Goal: Task Accomplishment & Management: Use online tool/utility

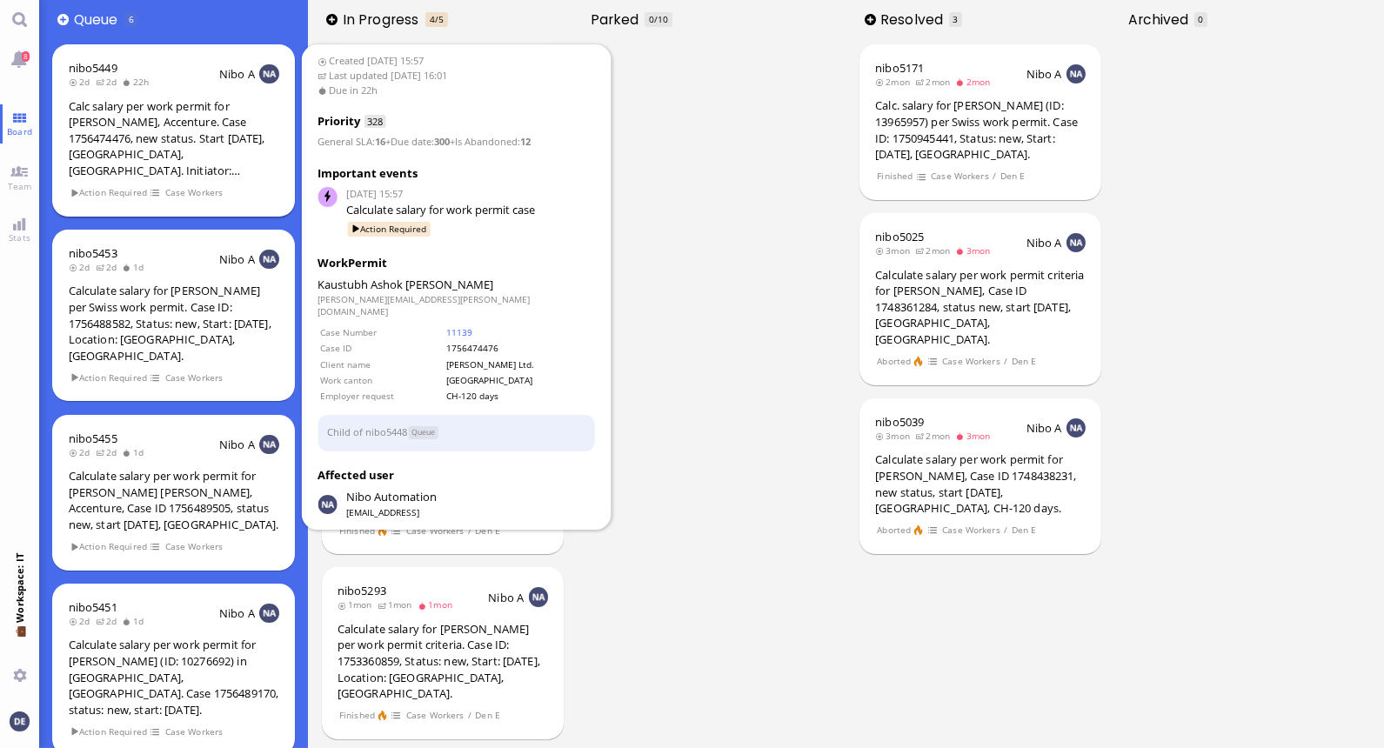
click at [167, 142] on div "Calc salary per work permit for [PERSON_NAME], Accenture. Case 1756474476, new …" at bounding box center [174, 138] width 211 height 81
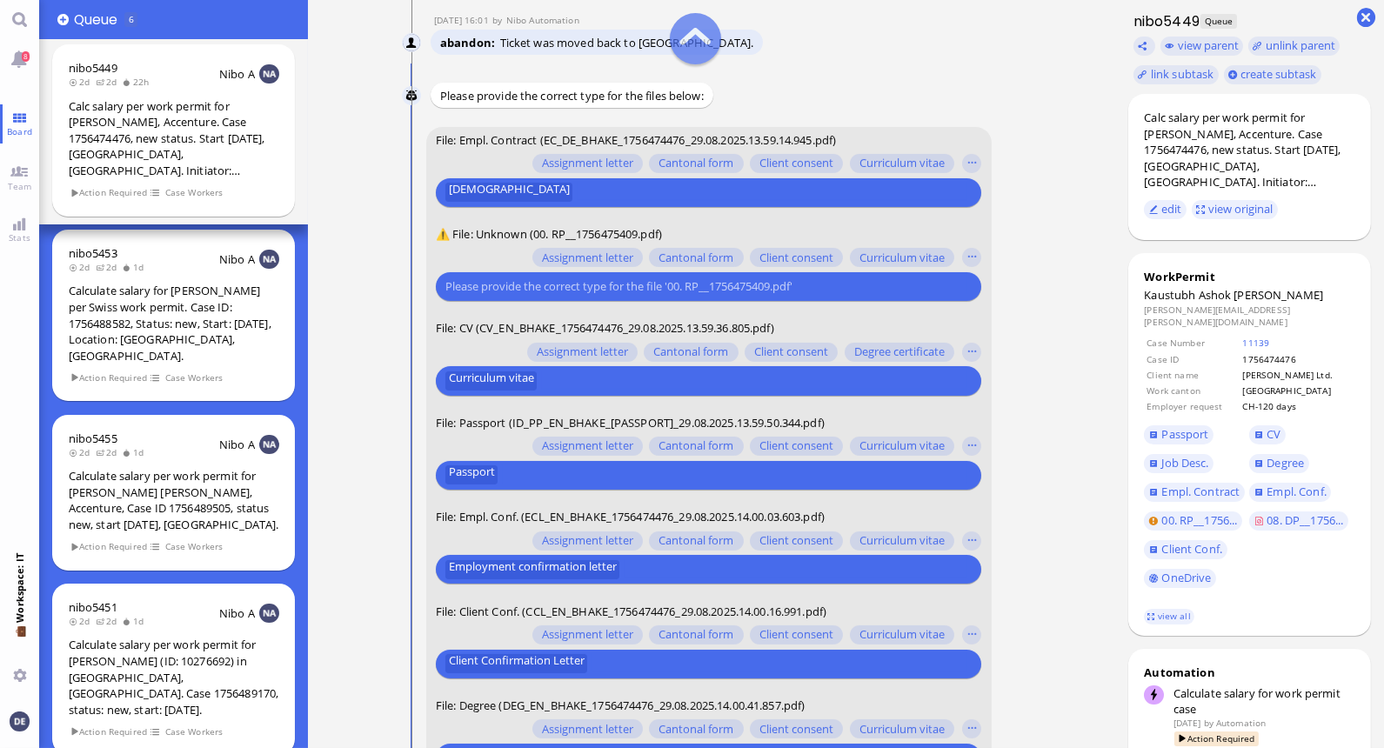
scroll to position [-168, 0]
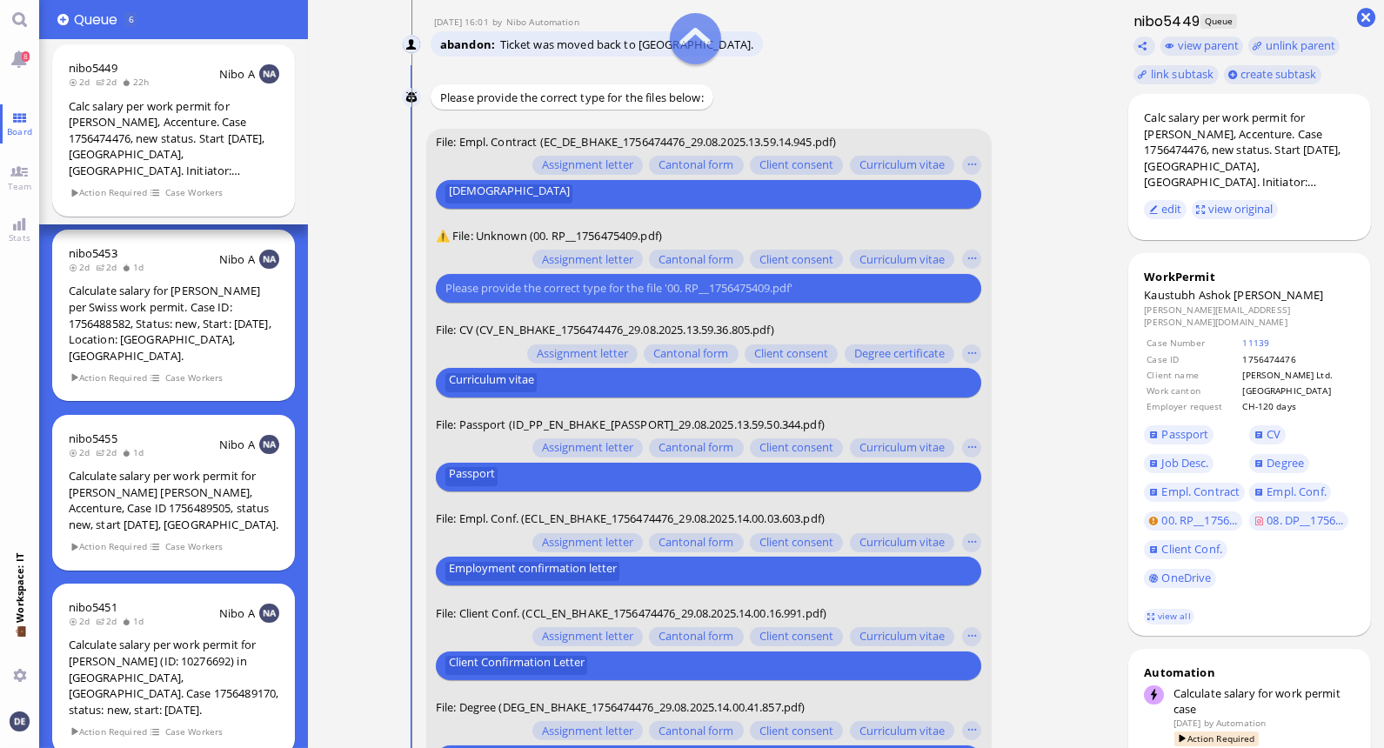
click at [606, 197] on input "text" at bounding box center [773, 193] width 390 height 18
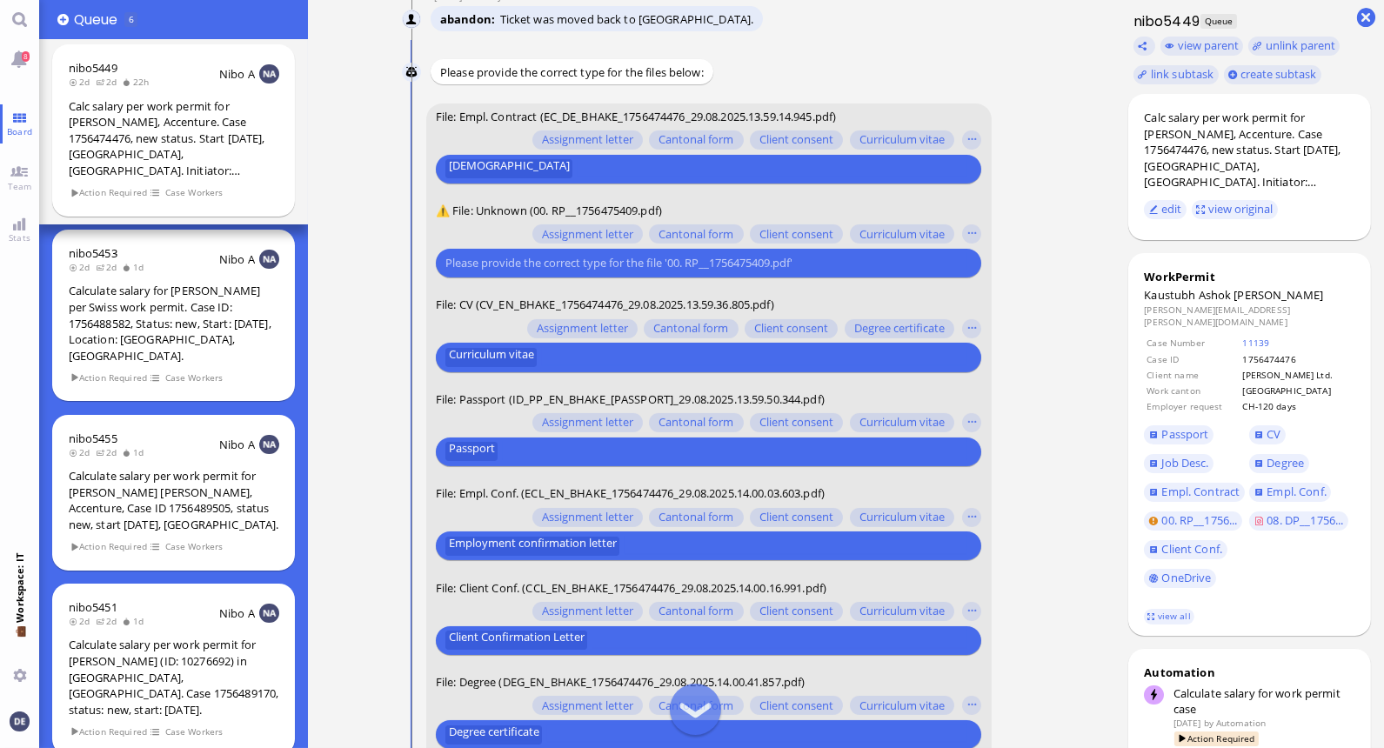
scroll to position [-128, 0]
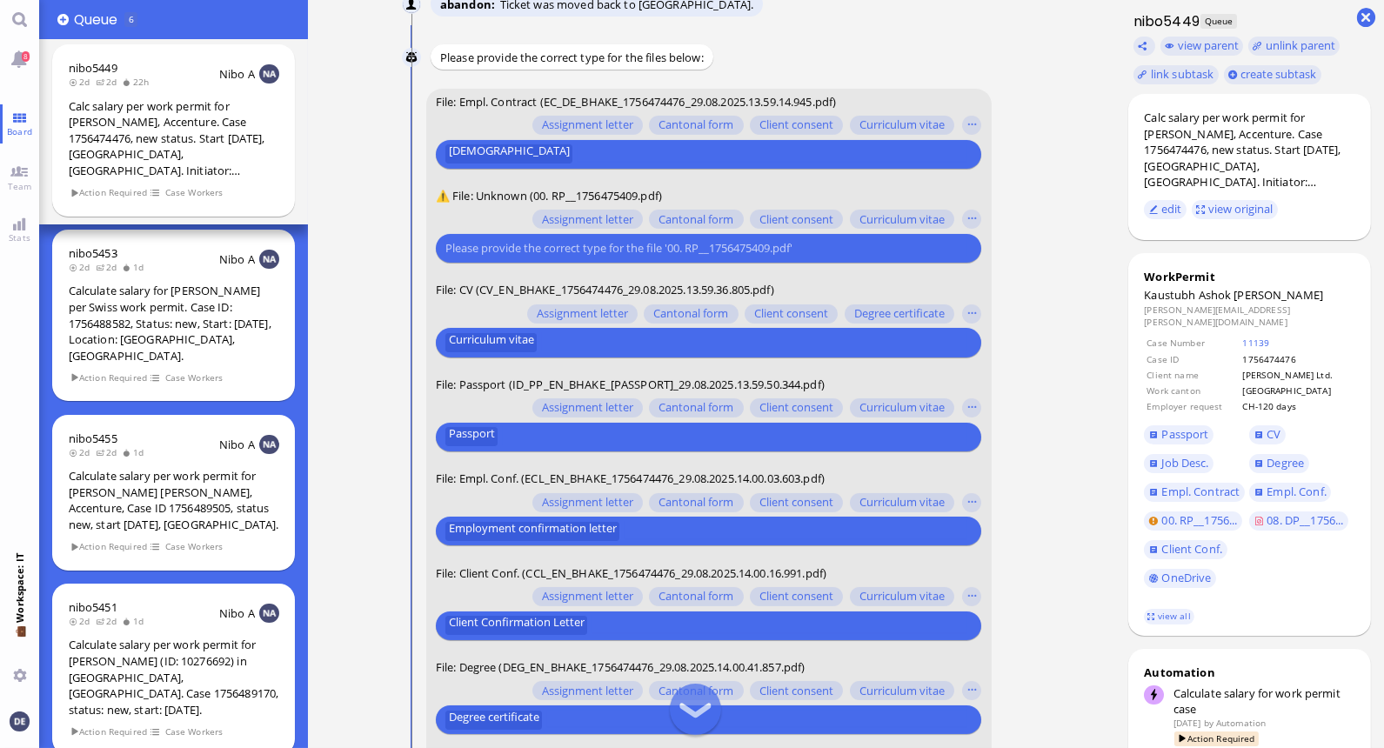
click at [622, 249] on input "text" at bounding box center [706, 248] width 522 height 18
click at [969, 218] on button "button" at bounding box center [971, 220] width 19 height 19
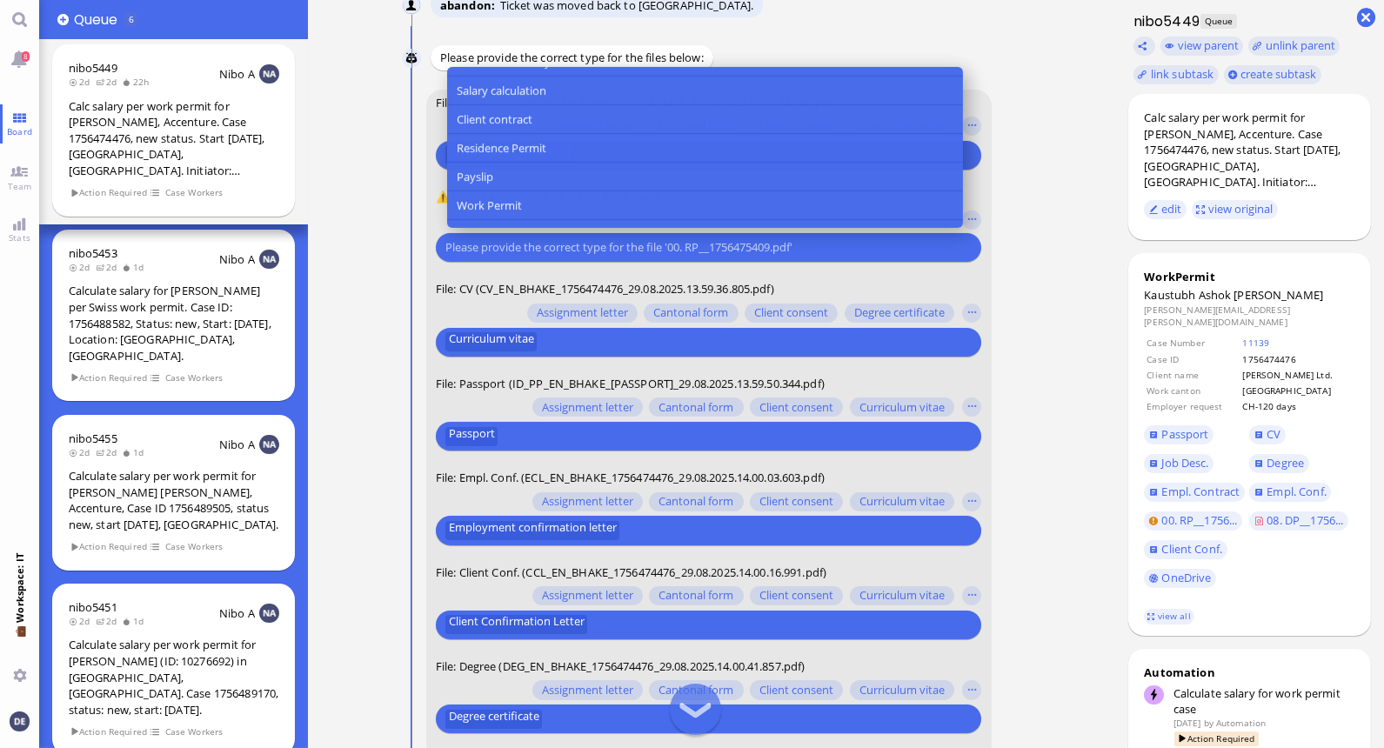
scroll to position [323, 0]
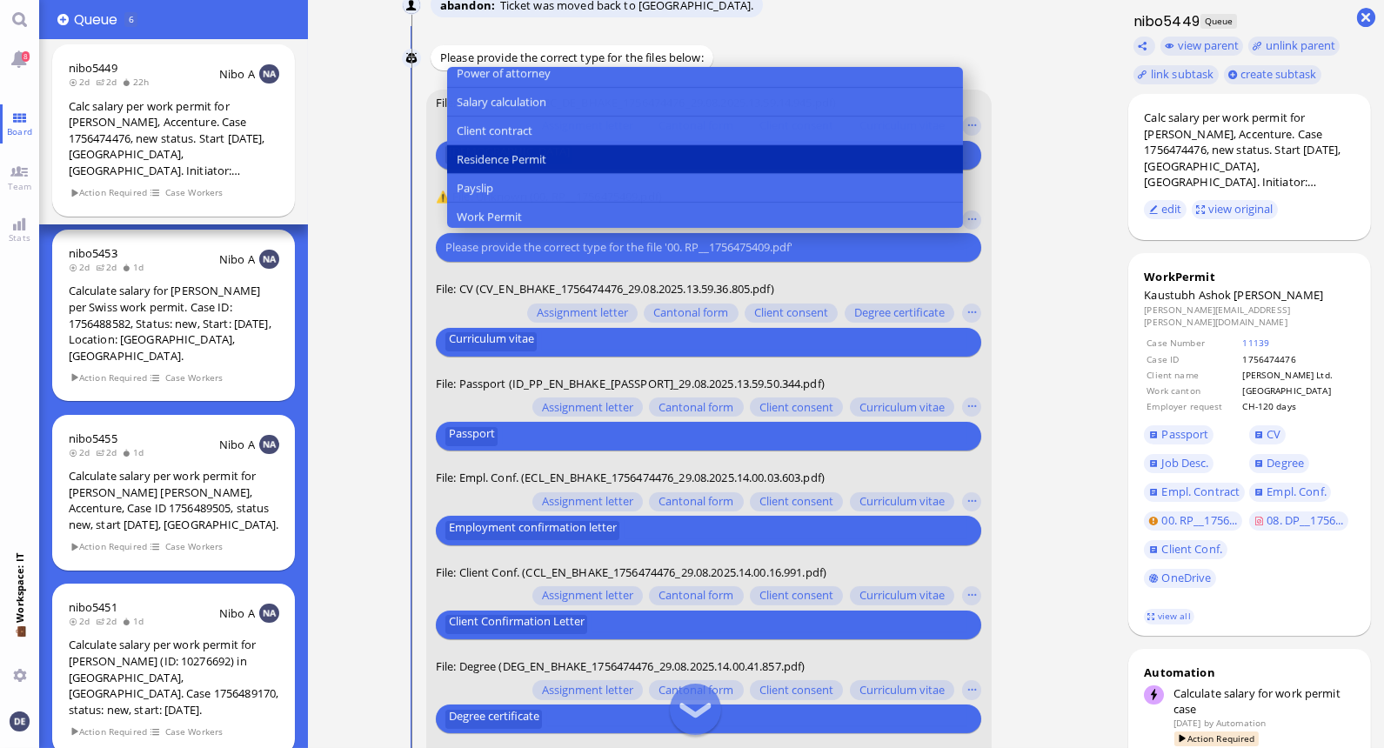
click at [531, 155] on span "Residence Permit" at bounding box center [502, 159] width 90 height 18
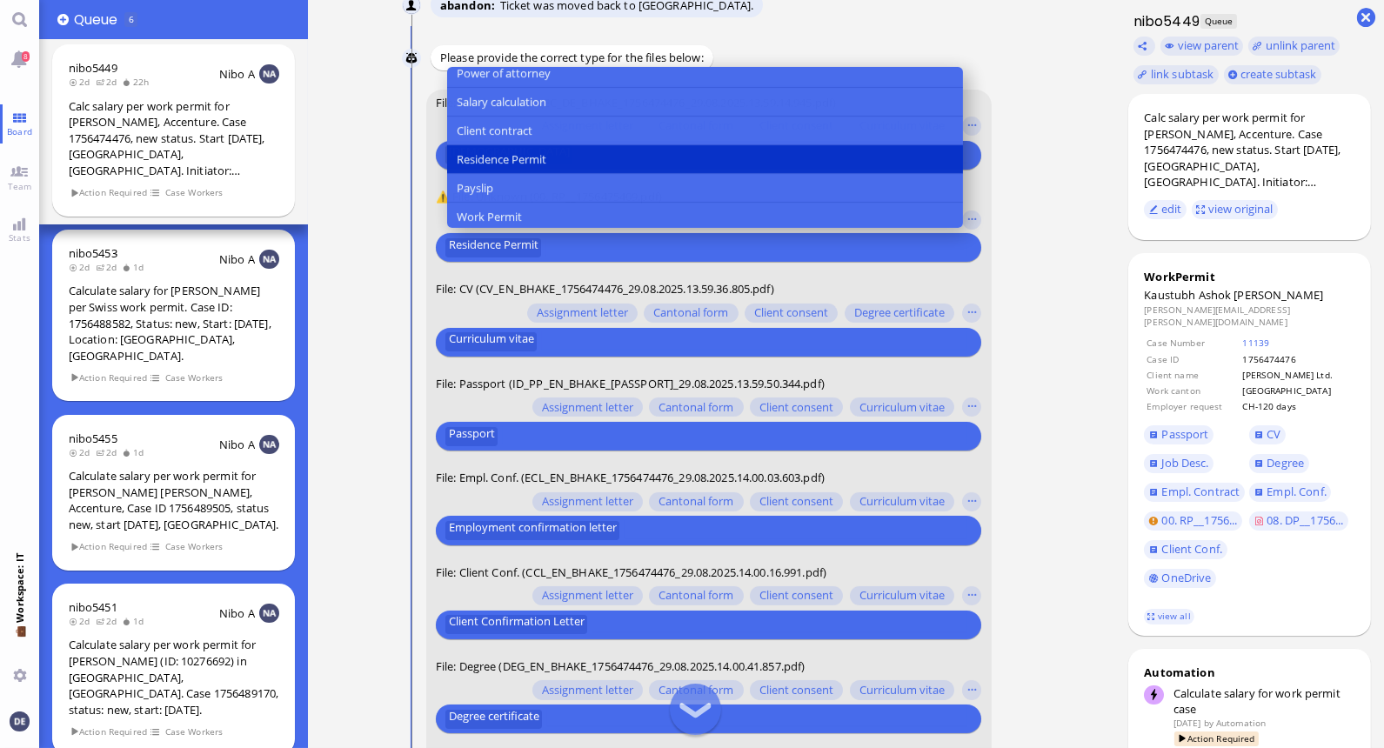
click at [1030, 216] on nitautoscroll "[DATE] 15:57 by Automation Automation Calculate eligible salary for work permit…" at bounding box center [711, 374] width 689 height 748
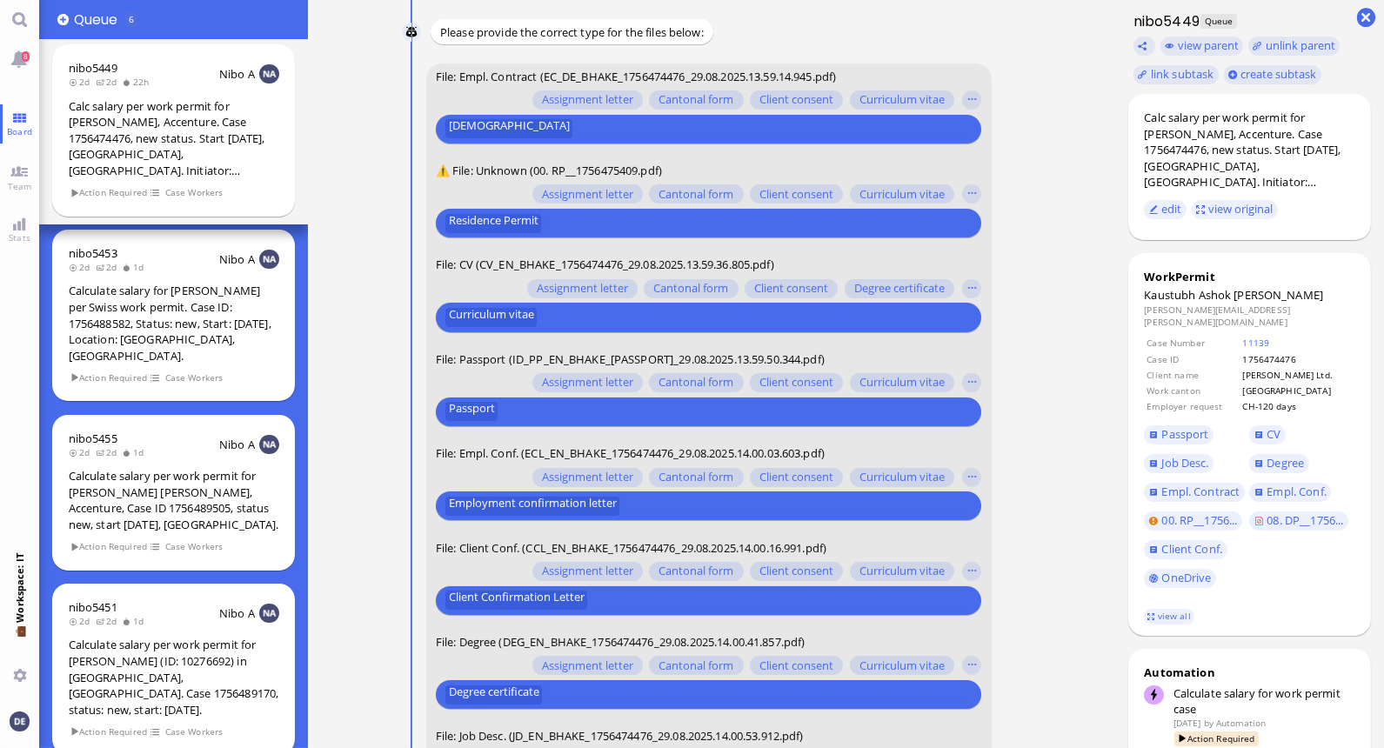
scroll to position [0, 0]
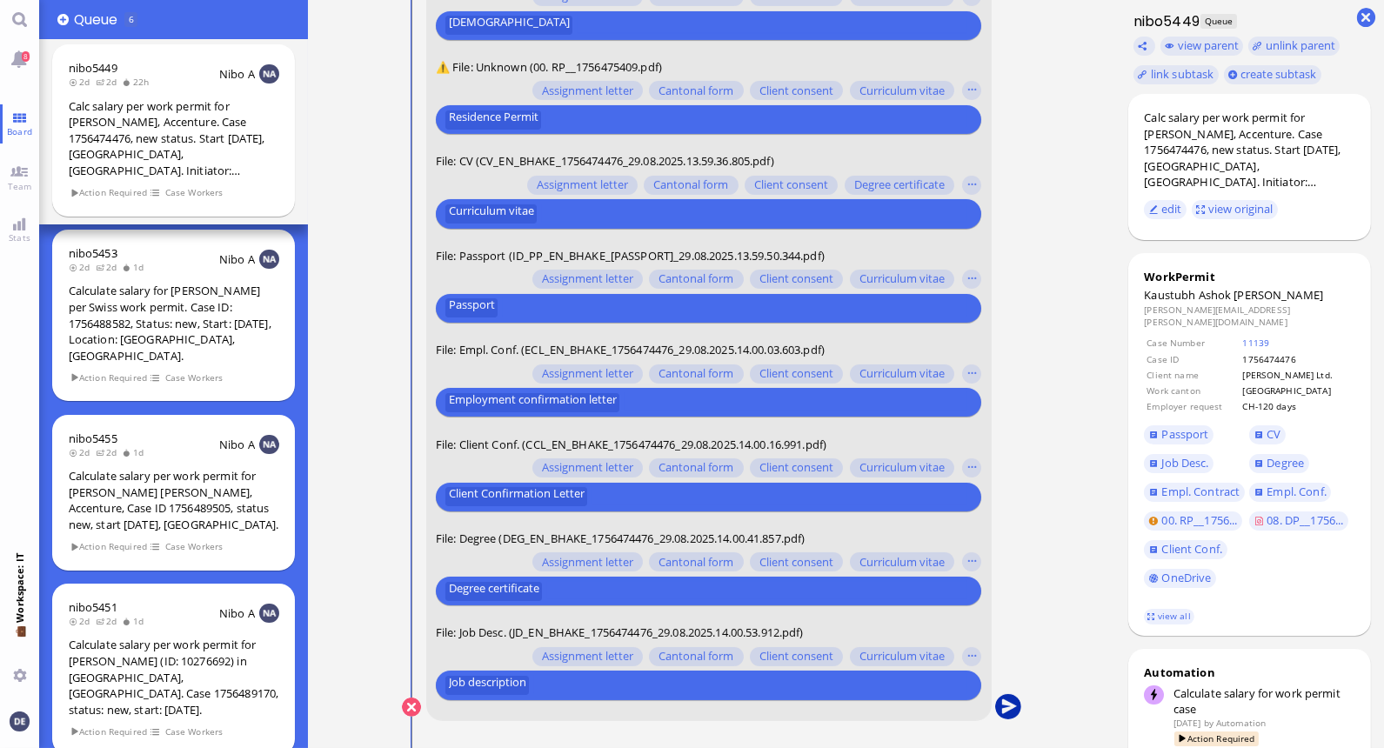
click at [1011, 700] on button "submit" at bounding box center [1007, 708] width 26 height 26
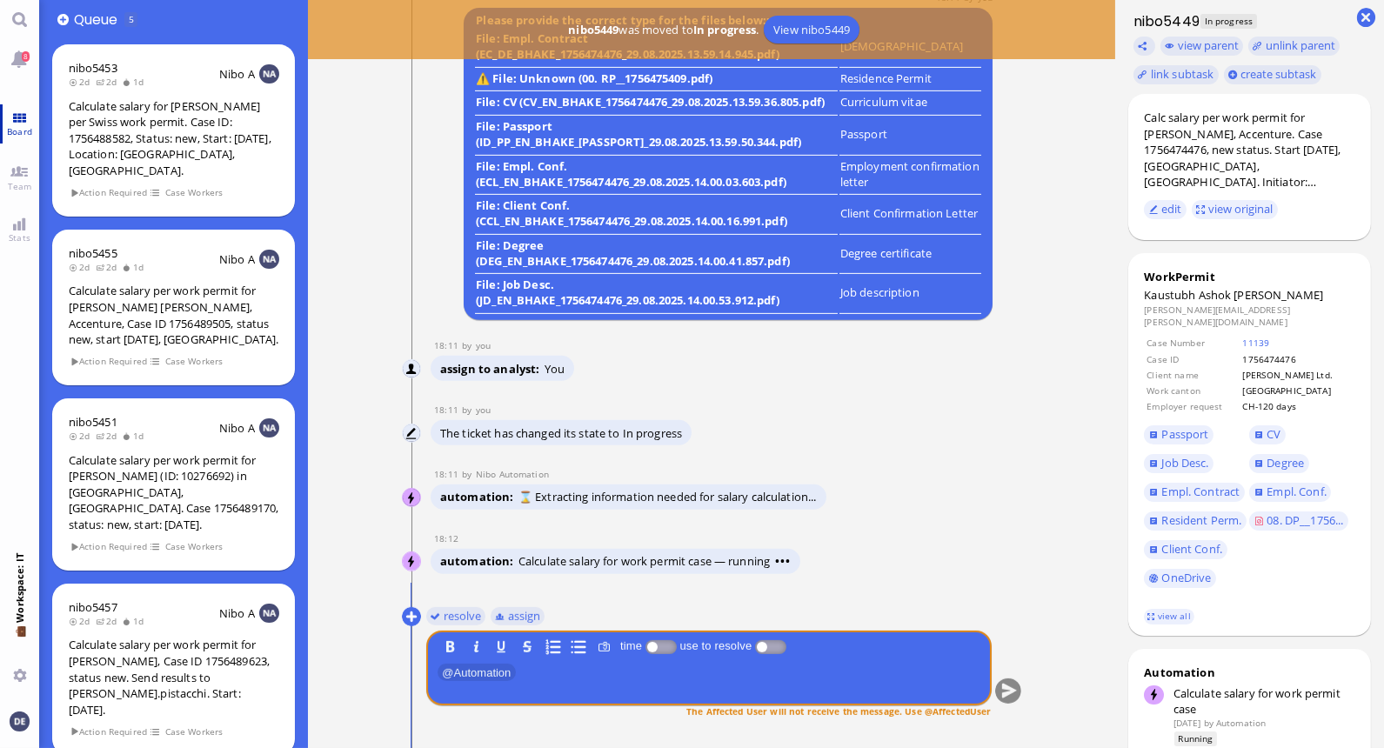
click at [22, 115] on link "Board" at bounding box center [19, 123] width 39 height 39
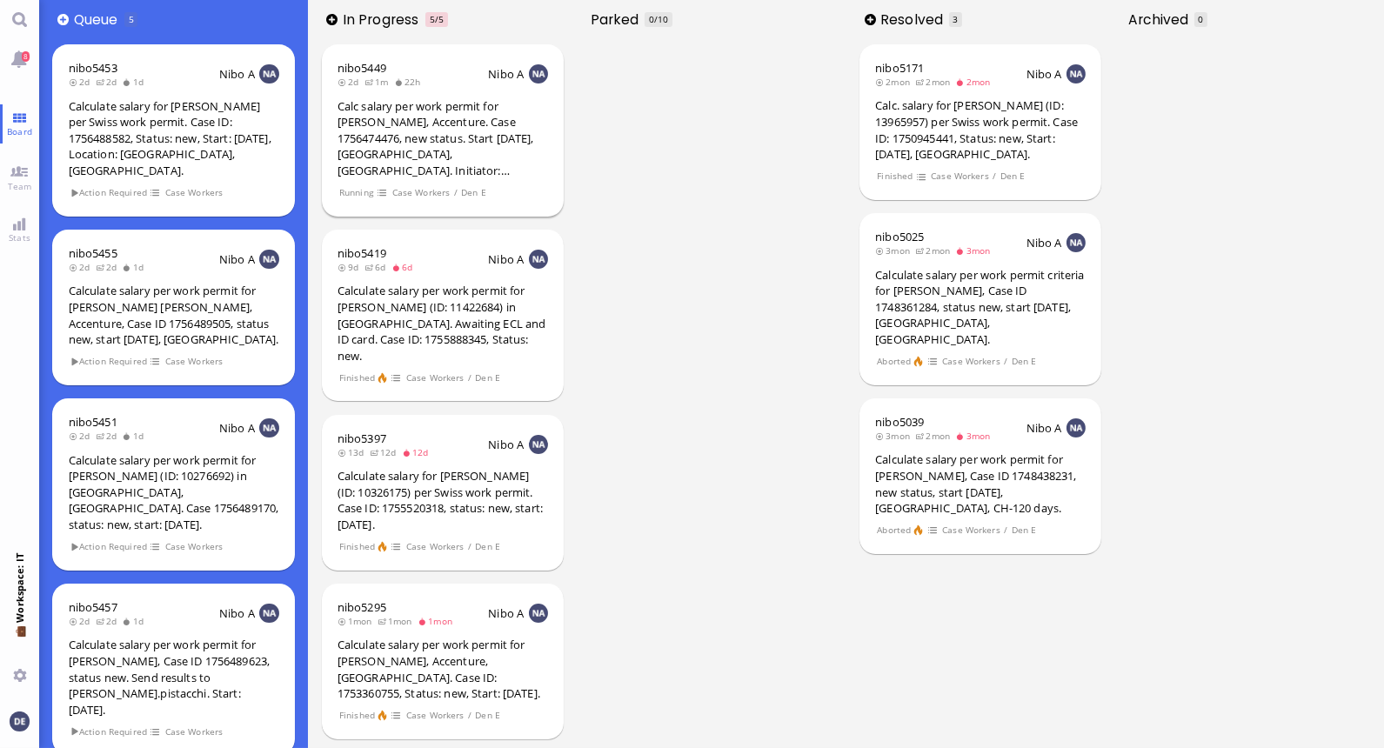
click at [423, 130] on div "Calc salary per work permit for [PERSON_NAME], Accenture. Case 1756474476, new …" at bounding box center [443, 138] width 211 height 81
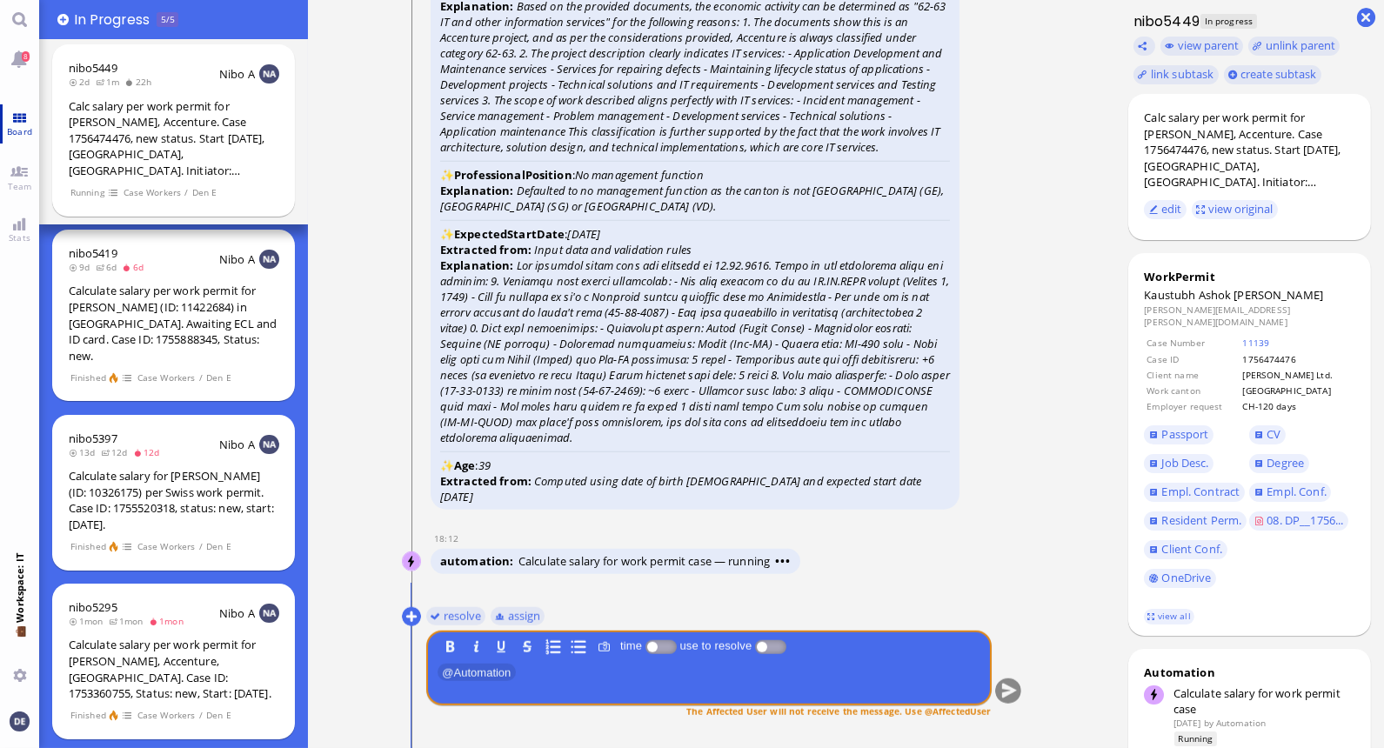
click at [20, 119] on link "Board" at bounding box center [19, 123] width 39 height 39
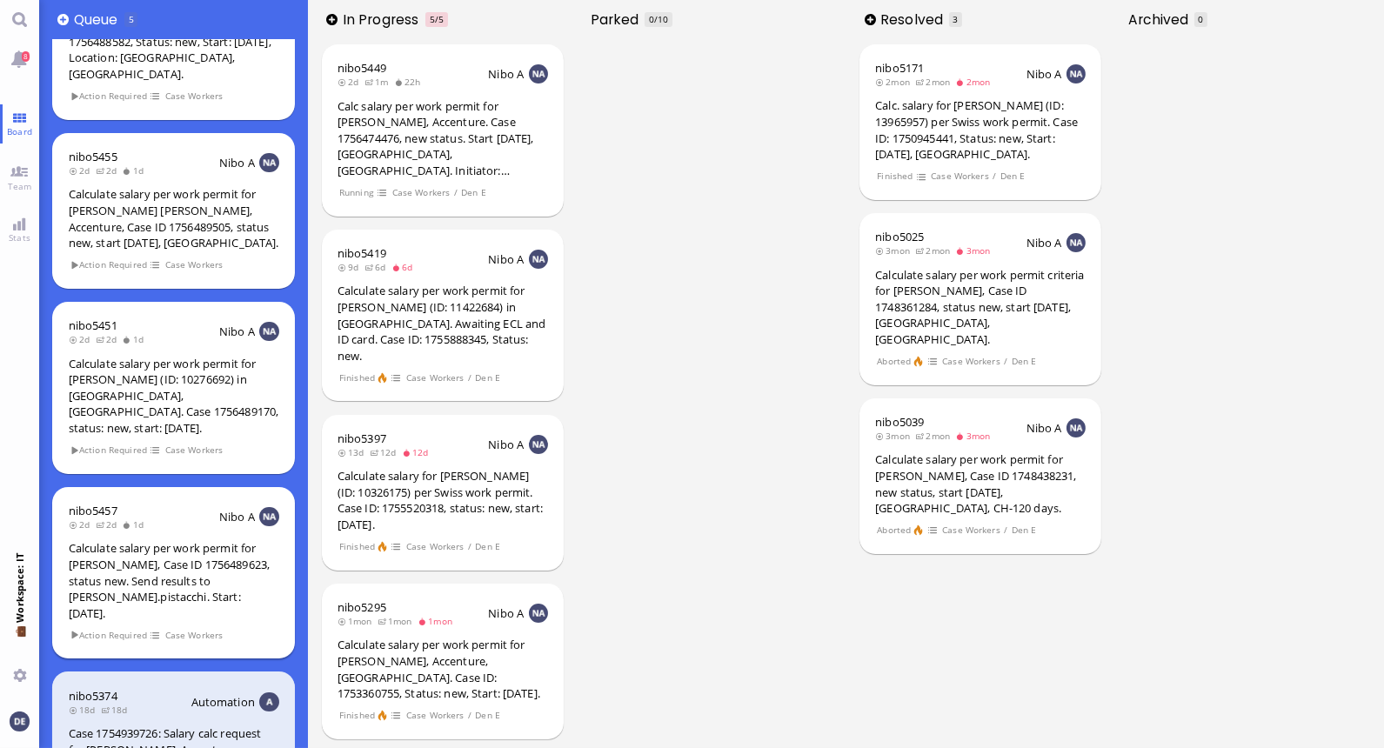
scroll to position [123, 0]
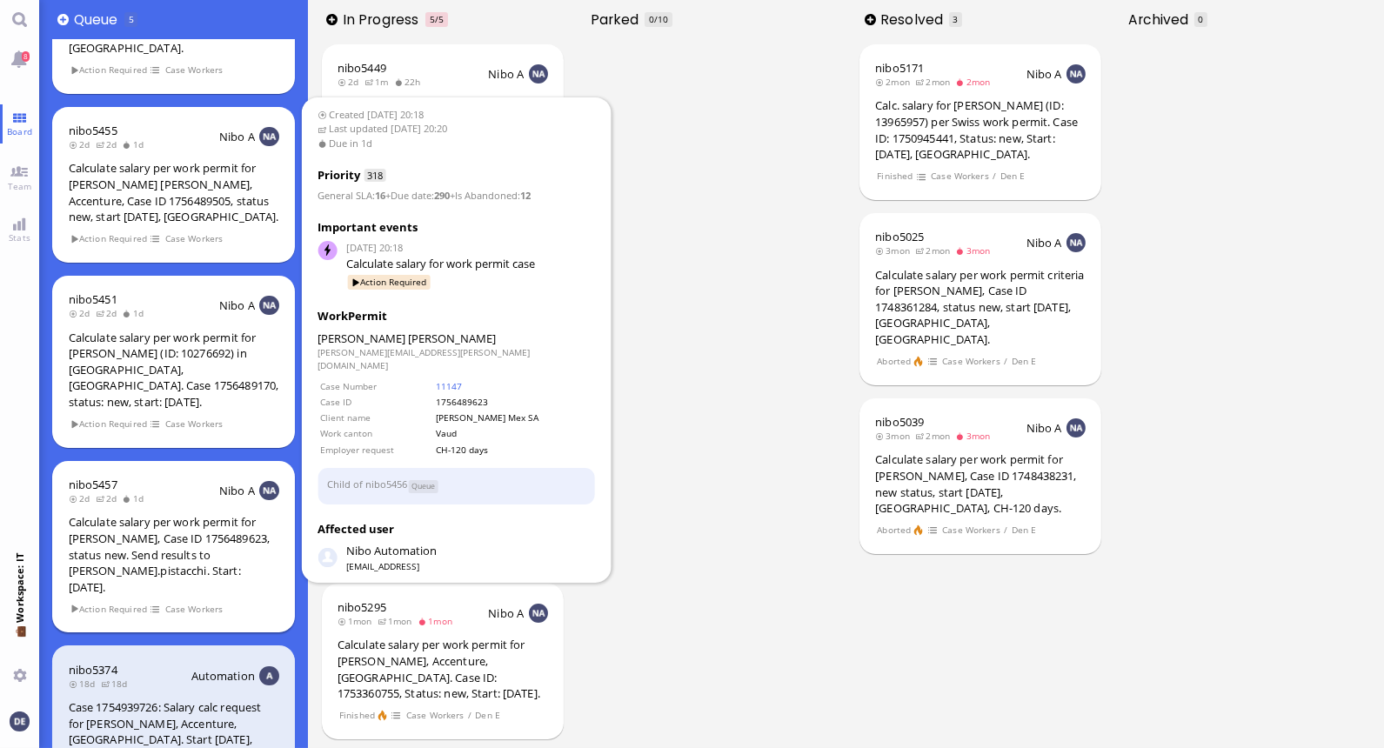
click at [179, 514] on div "Calculate salary per work permit for [PERSON_NAME], Case ID 1756489623, status …" at bounding box center [174, 554] width 211 height 81
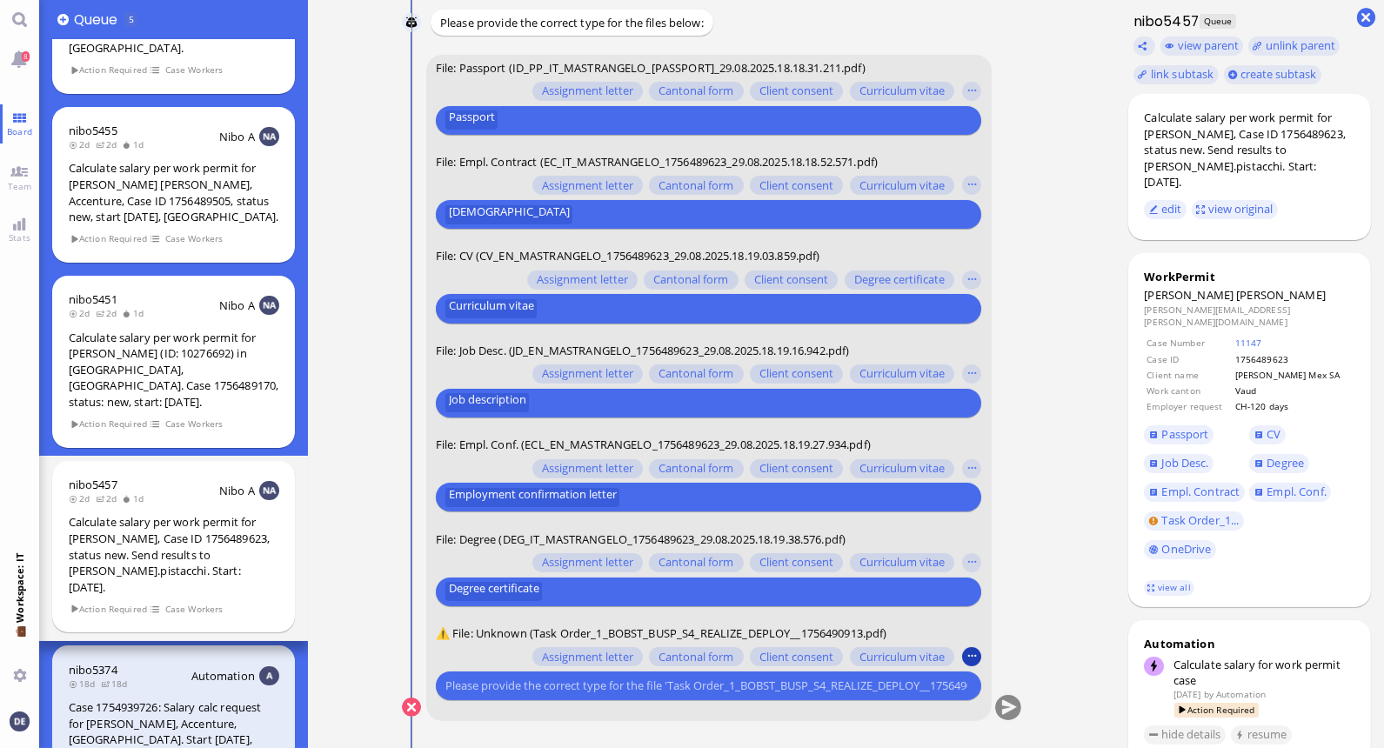
click at [968, 654] on button "button" at bounding box center [971, 656] width 19 height 19
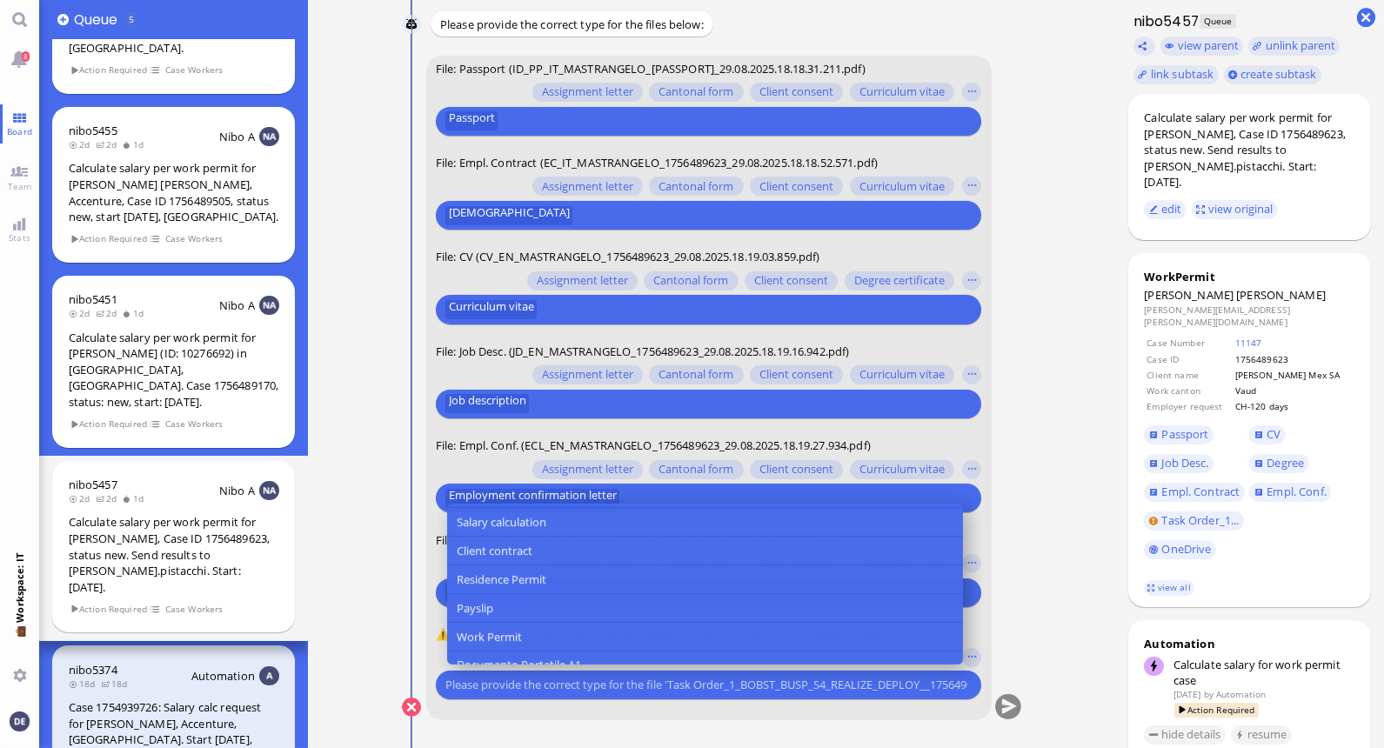
scroll to position [329, 0]
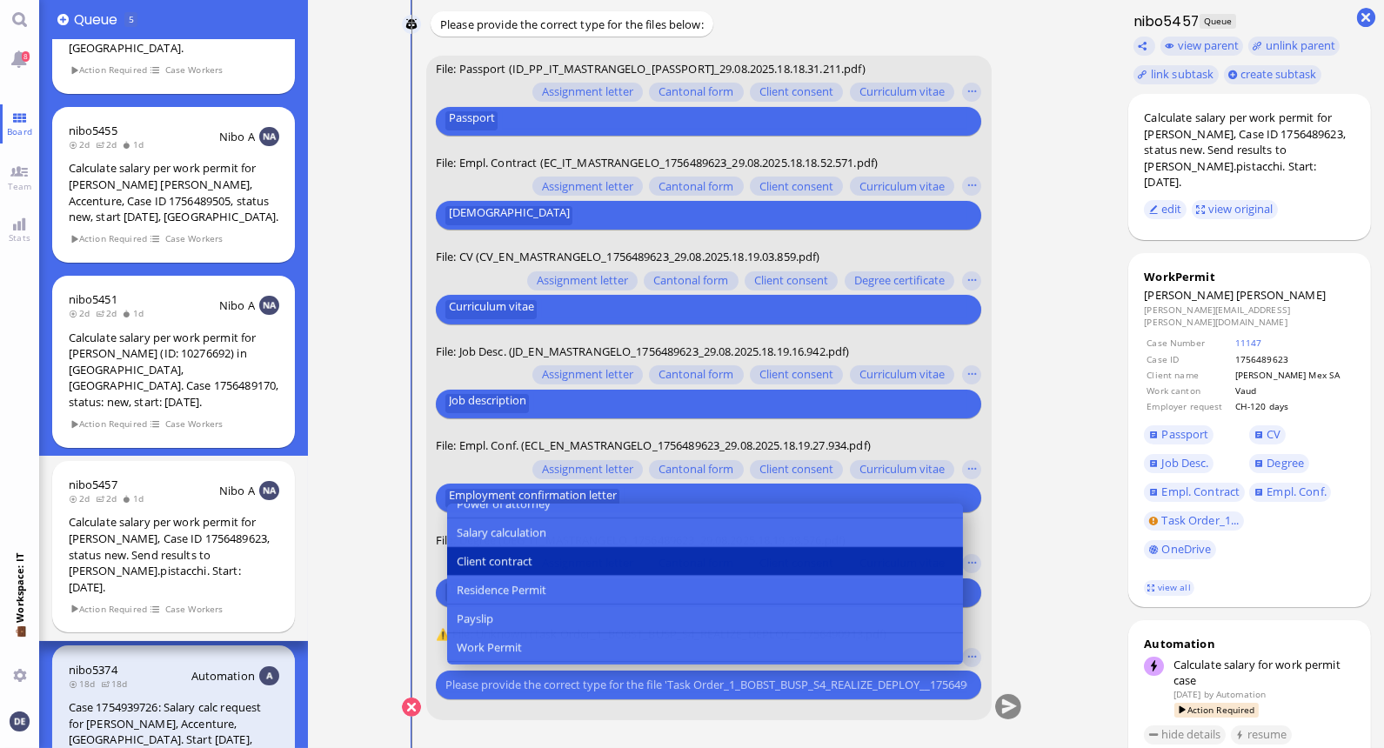
click at [545, 562] on button "Client contract" at bounding box center [704, 562] width 516 height 29
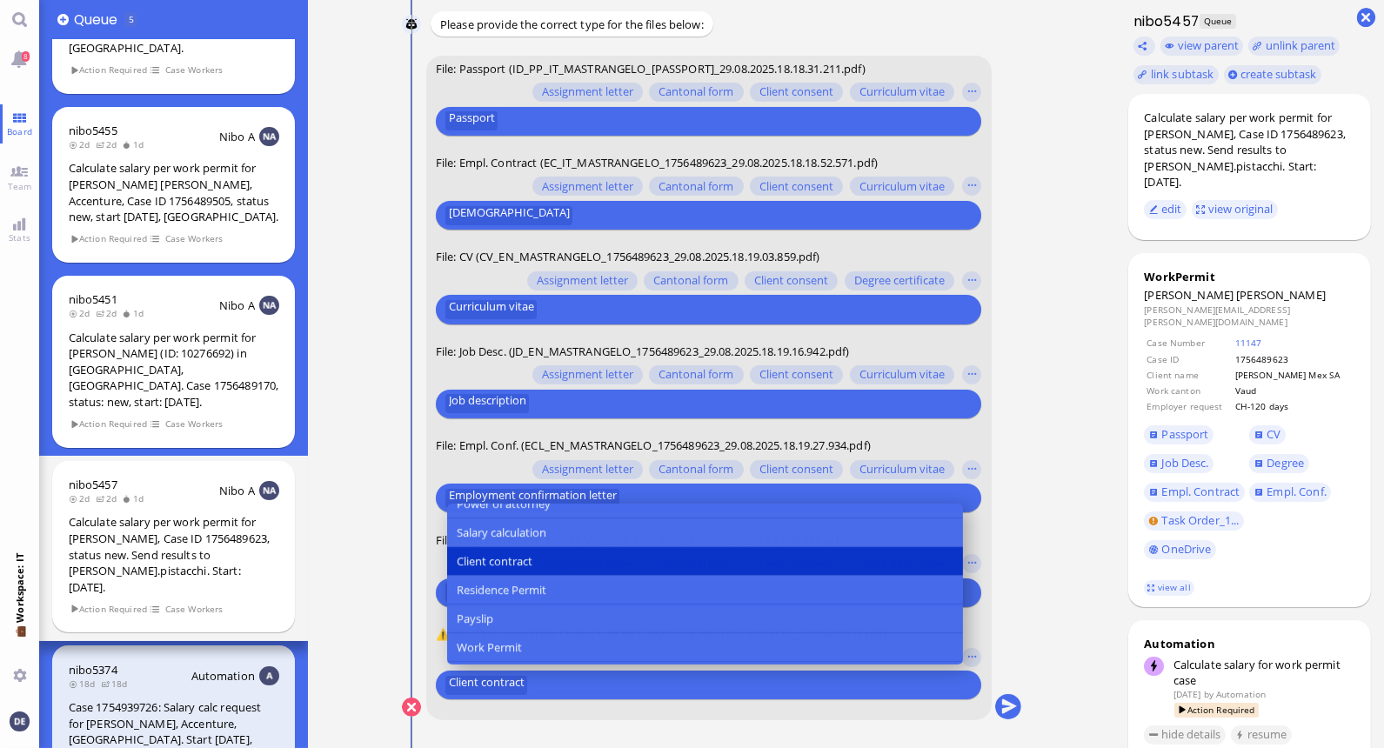
click at [1040, 578] on nitautoscroll "[DATE] 20:18 by Automation Automation Calculate eligible salary for work permit…" at bounding box center [711, 374] width 689 height 748
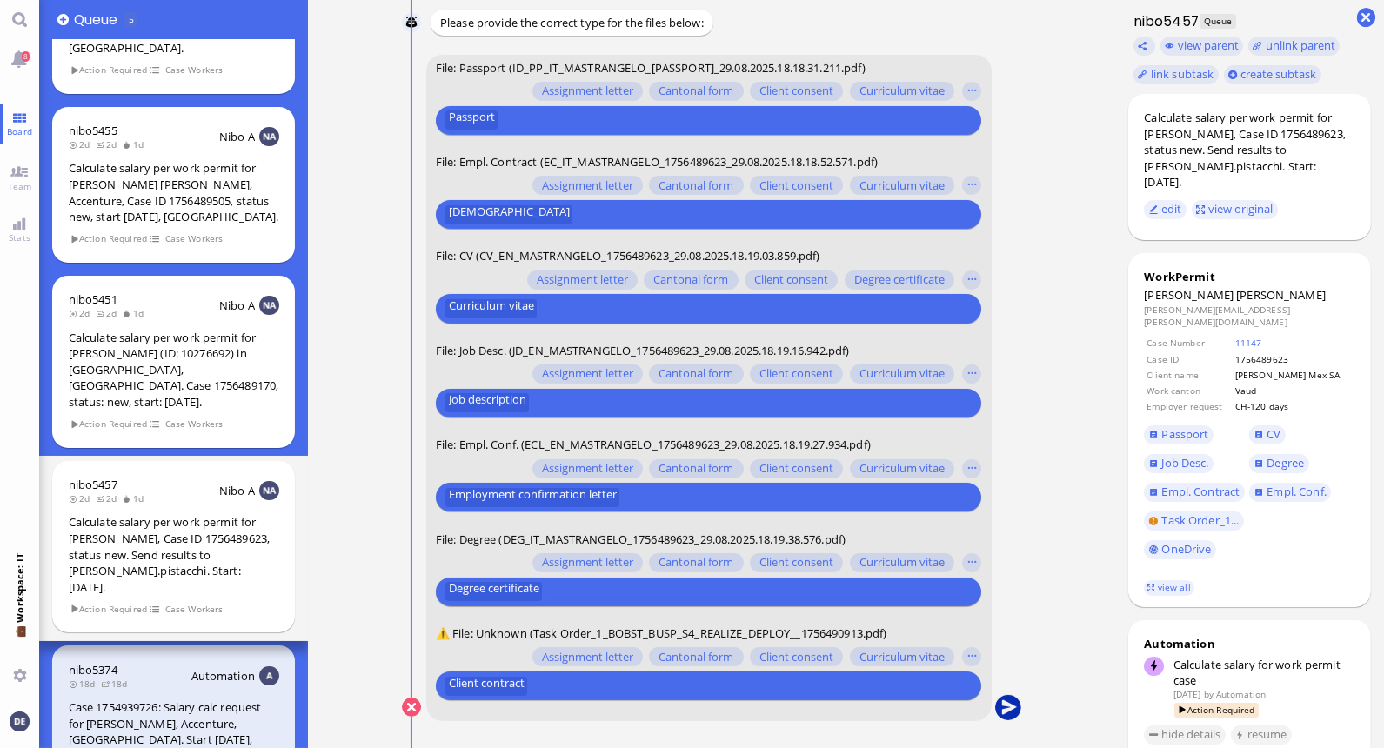
click at [1005, 705] on button "submit" at bounding box center [1007, 708] width 26 height 26
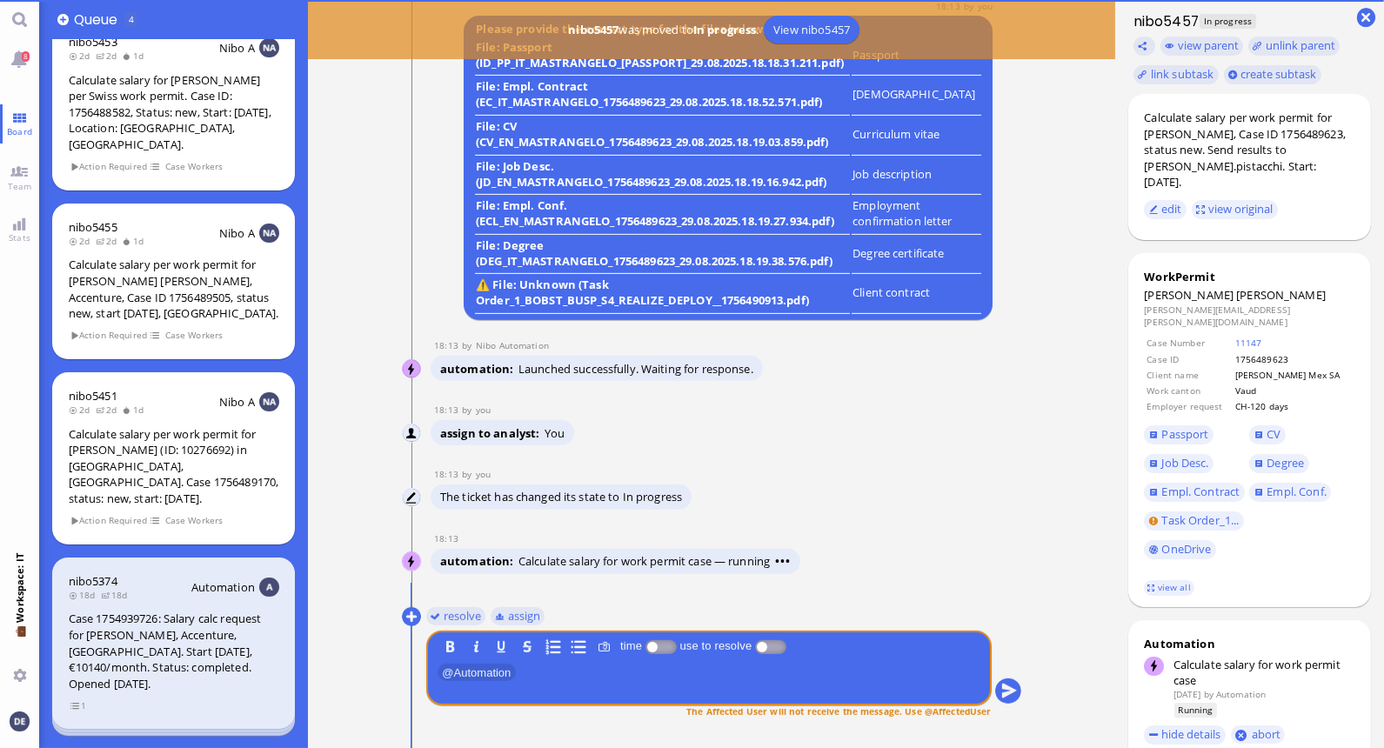
scroll to position [0, 0]
